Goal: Task Accomplishment & Management: Complete application form

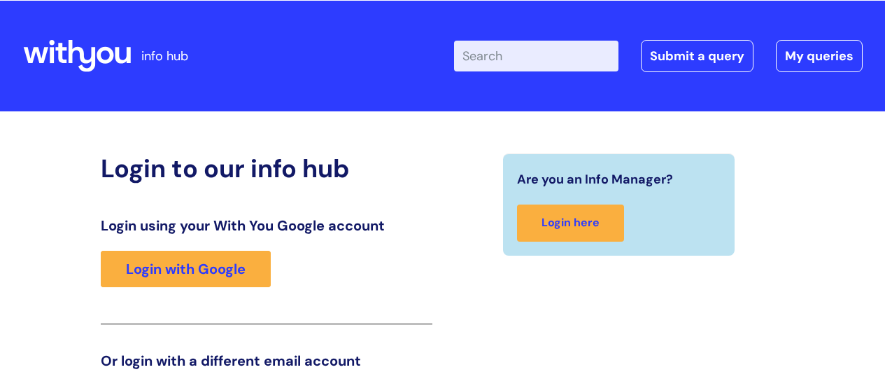
scroll to position [213, 0]
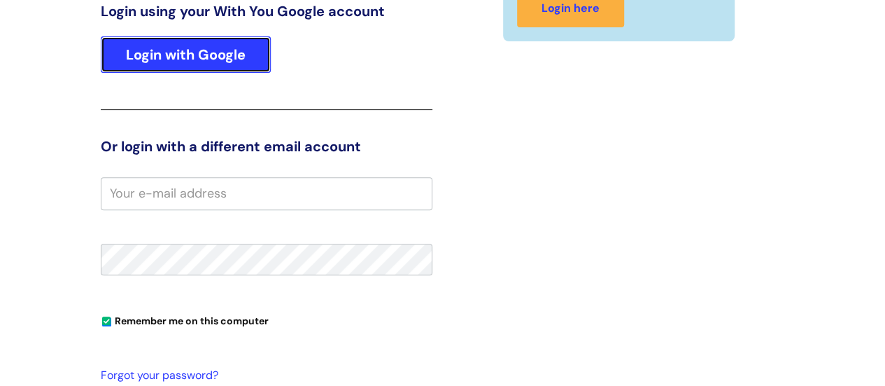
click at [162, 50] on link "Login with Google" at bounding box center [186, 54] width 170 height 36
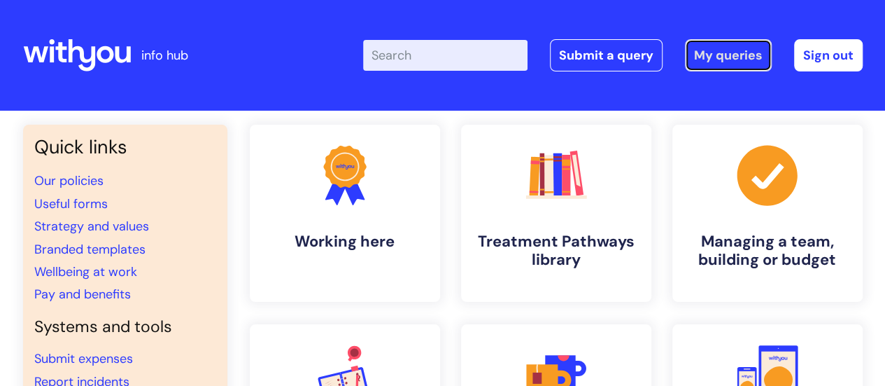
click at [729, 55] on link "My queries" at bounding box center [728, 55] width 87 height 32
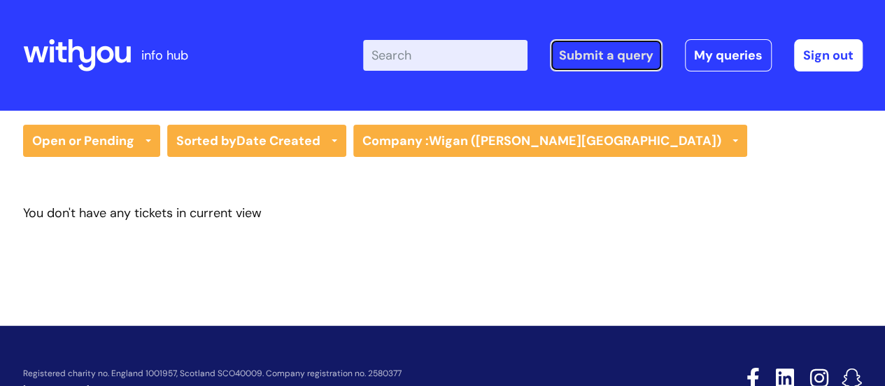
click at [571, 62] on link "Submit a query" at bounding box center [606, 55] width 113 height 32
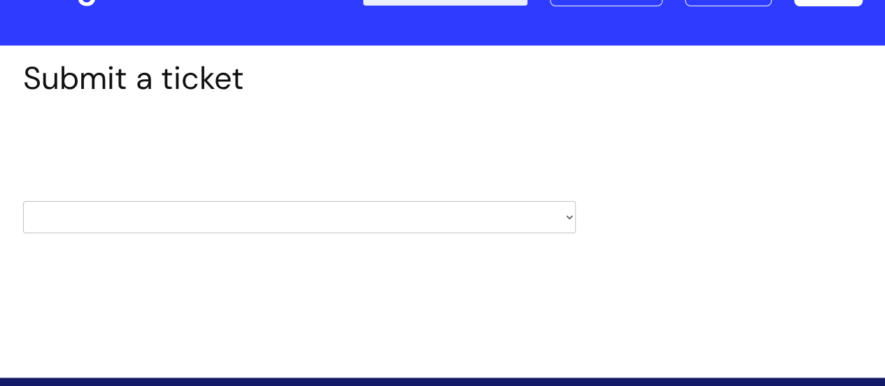
scroll to position [140, 0]
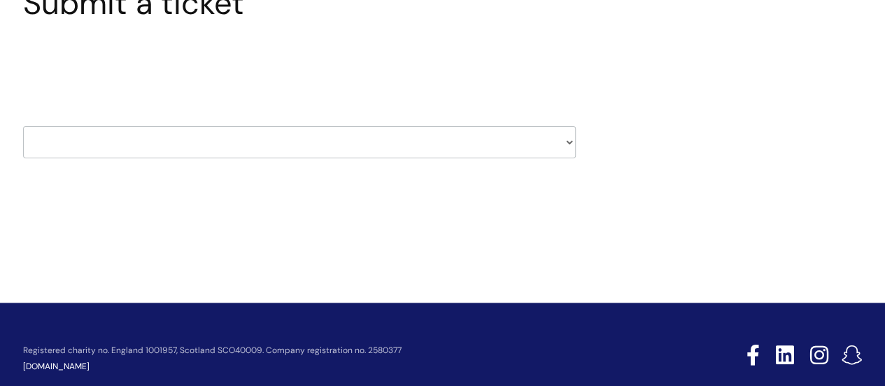
click at [565, 140] on select "HR / People IT and Support Clinical Drug Alerts Finance Accounts Data Support T…" at bounding box center [299, 142] width 553 height 32
select select "it_and_support"
click at [23, 126] on select "HR / People IT and Support Clinical Drug Alerts Finance Accounts Data Support T…" at bounding box center [299, 142] width 553 height 32
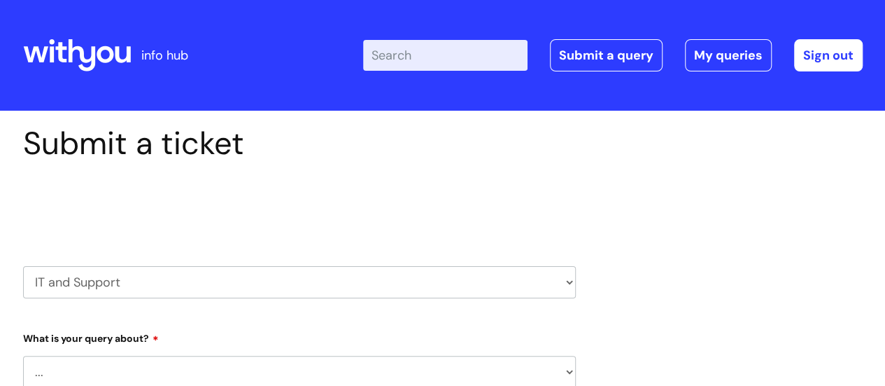
select select "80004286541"
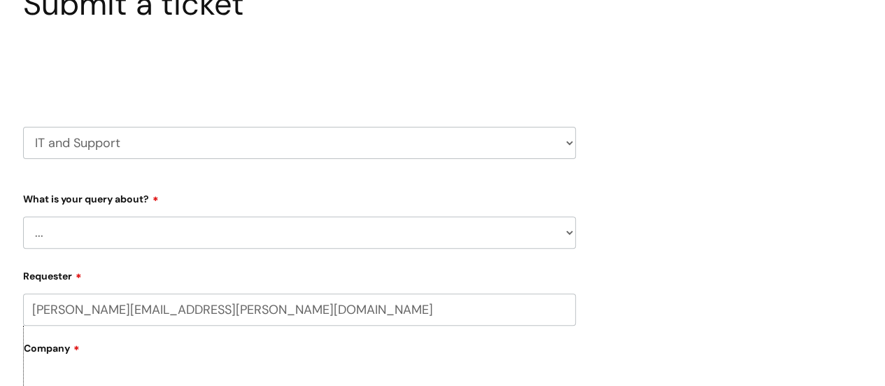
scroll to position [140, 0]
click at [388, 232] on select "... Mobile Phone Reset & MFA Accounts, Starters and Leavers IT Hardware issue I…" at bounding box center [299, 232] width 553 height 32
select select "IT Hardware issue"
click at [23, 216] on select "... Mobile Phone Reset & MFA Accounts, Starters and Leavers IT Hardware issue I…" at bounding box center [299, 232] width 553 height 32
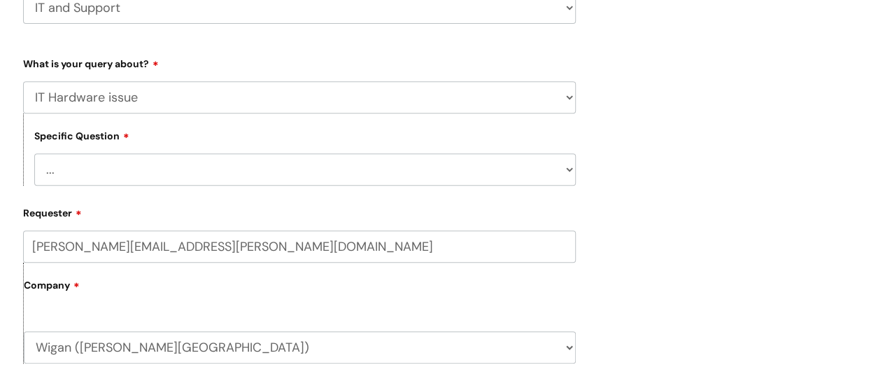
scroll to position [280, 0]
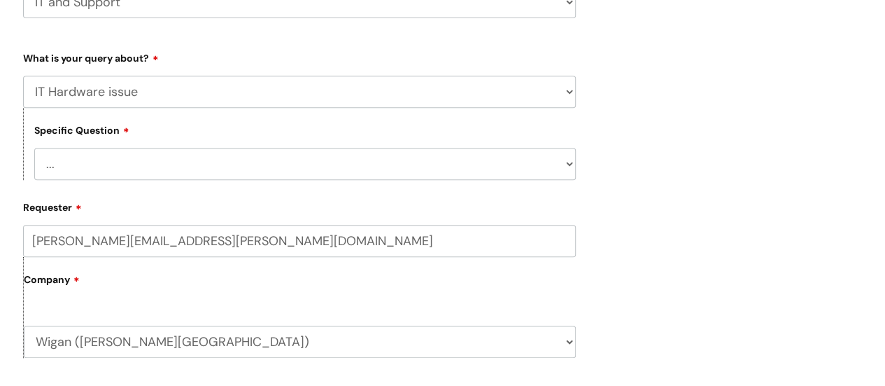
click at [332, 172] on select "... I need a new or replacement ... I’m waiting for new or replacement hardware…" at bounding box center [305, 164] width 542 height 32
select select "Problems with IT equipment in a With You office"
click at [34, 148] on select "... I need a new or replacement ... I’m waiting for new or replacement hardware…" at bounding box center [305, 164] width 542 height 32
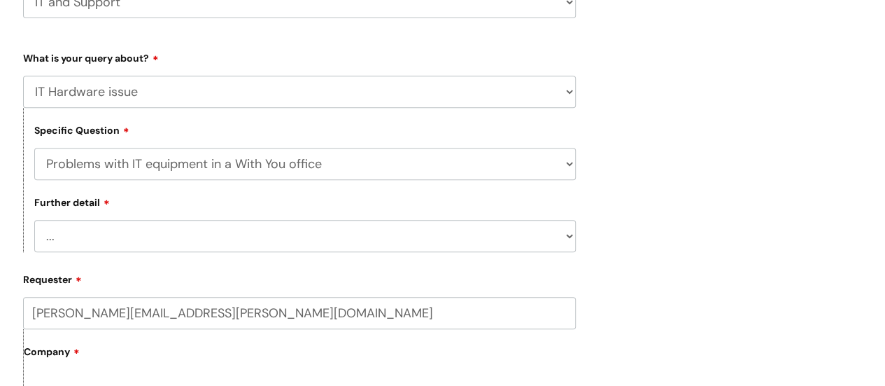
click at [244, 244] on select "... We’ve no internet in our WithYou office We’ve no phones in our WithYou offi…" at bounding box center [305, 236] width 542 height 32
select select "Something else"
click at [34, 221] on select "... We’ve no internet in our WithYou office We’ve no phones in our WithYou offi…" at bounding box center [305, 236] width 542 height 32
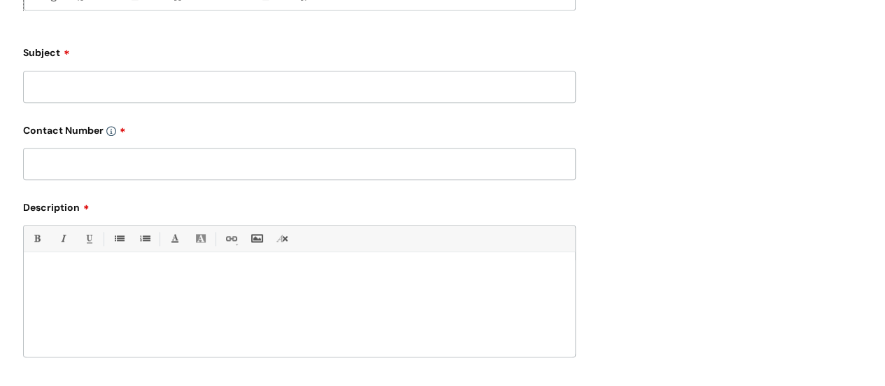
scroll to position [560, 0]
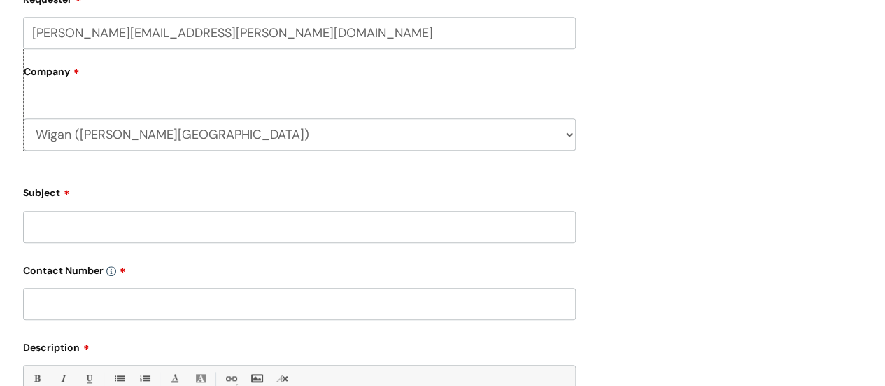
click at [250, 143] on select "Wigan (Kennedy House) WithYou Current Staff" at bounding box center [300, 134] width 552 height 32
select select "80004418241"
click at [24, 119] on select "Wigan (Kennedy House) WithYou Current Staff" at bounding box center [300, 134] width 552 height 32
click at [223, 230] on input "Subject" at bounding box center [299, 227] width 553 height 32
type input "Installing a printer"
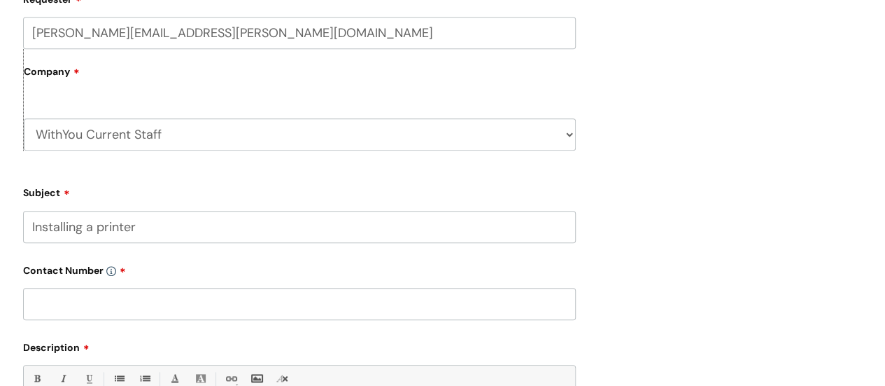
click at [112, 304] on input "text" at bounding box center [299, 304] width 553 height 32
paste input "07581075969"
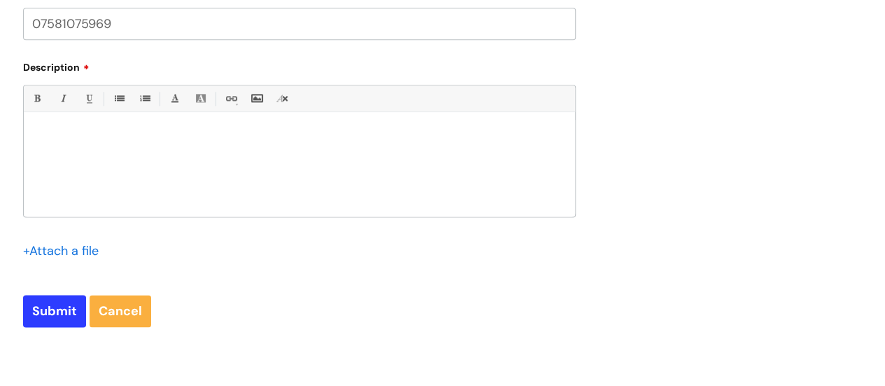
type input "07581075969"
click at [52, 134] on p at bounding box center [299, 136] width 531 height 13
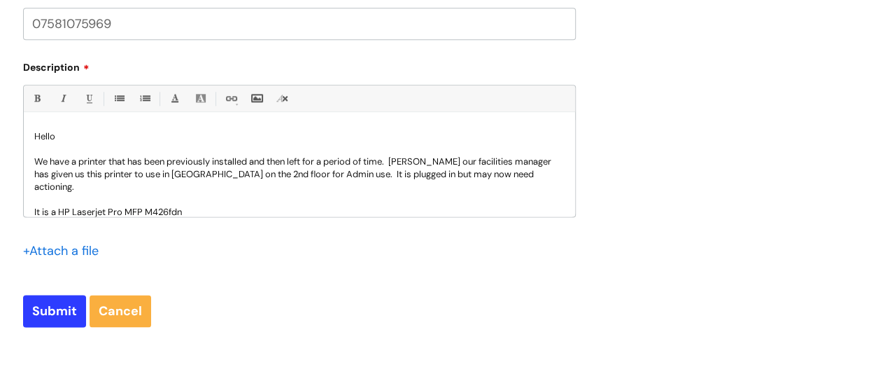
click at [484, 179] on p "We have a printer that has been previously installed and then left for a period…" at bounding box center [299, 174] width 531 height 38
click at [200, 206] on p "It is a HP Laserjet Pro MFP M426fdn" at bounding box center [299, 212] width 531 height 13
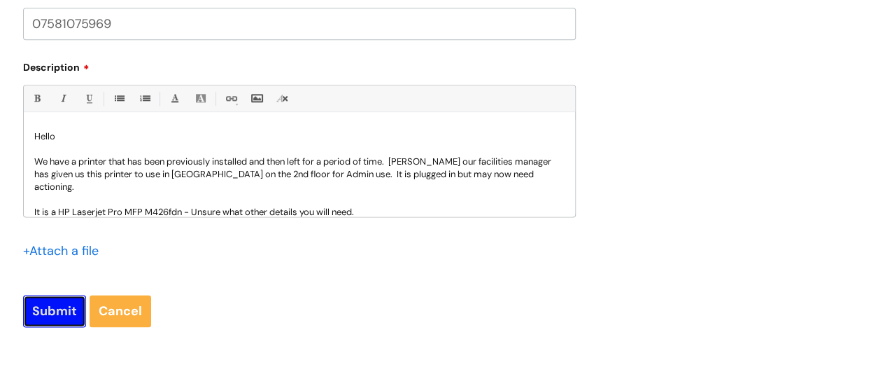
click at [59, 311] on input "Submit" at bounding box center [54, 311] width 63 height 32
type input "Please Wait..."
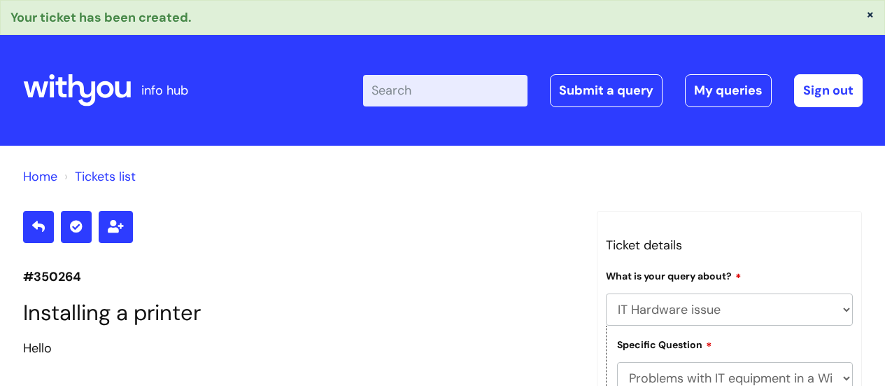
select select "IT Hardware issue"
select select "Problems with IT equipment in a With You office"
select select "Something else"
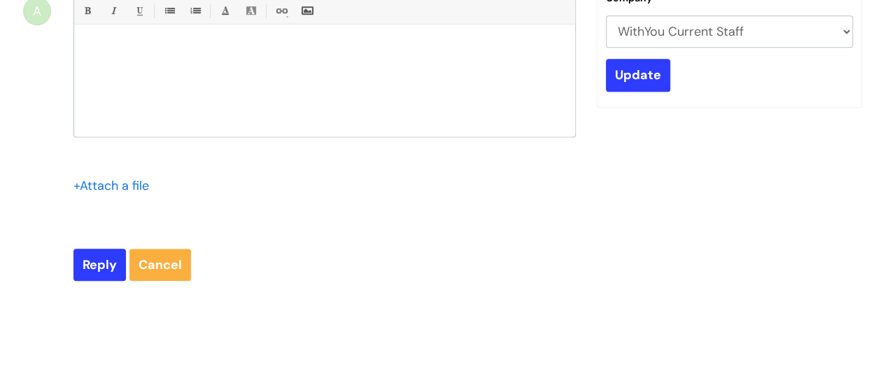
scroll to position [398, 0]
